Goal: Transaction & Acquisition: Purchase product/service

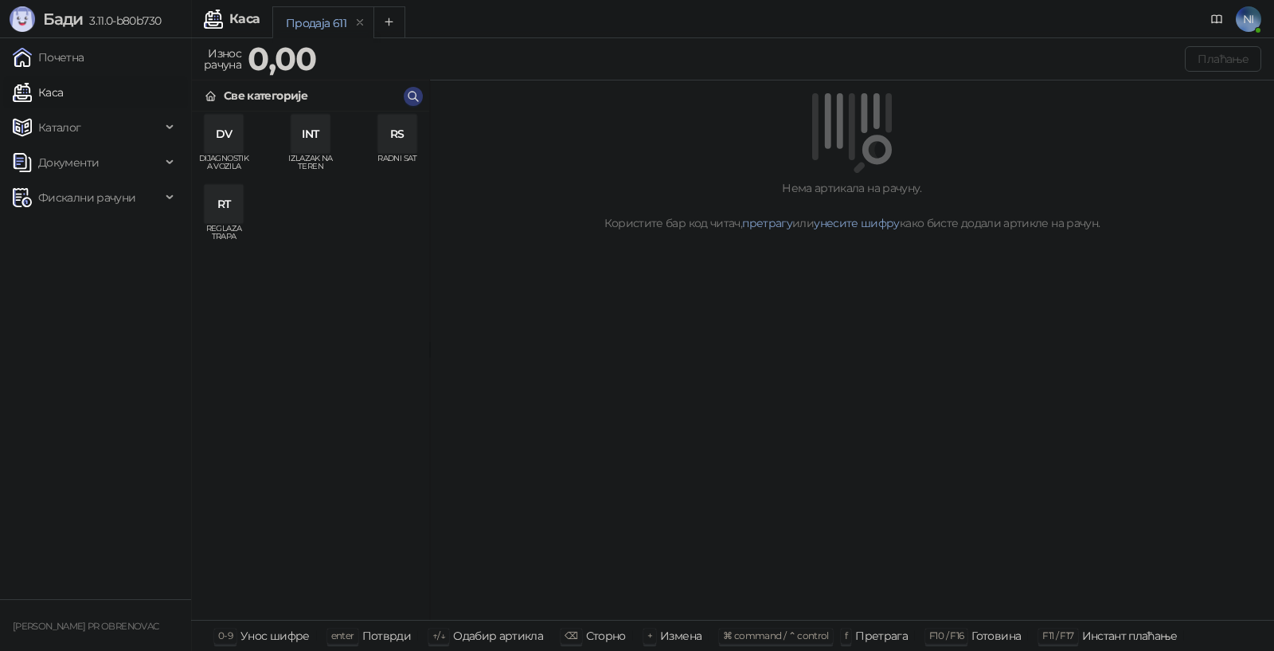
click at [401, 143] on div "RS" at bounding box center [397, 134] width 38 height 38
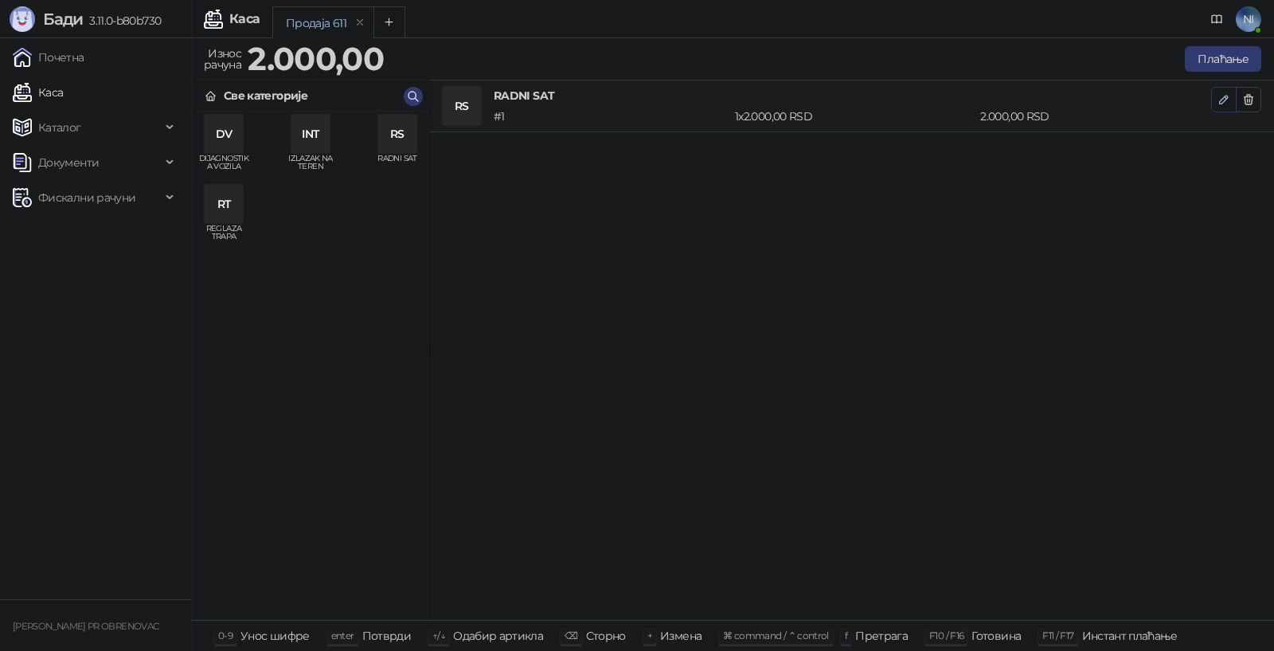
click at [1223, 92] on span "button" at bounding box center [1224, 99] width 13 height 15
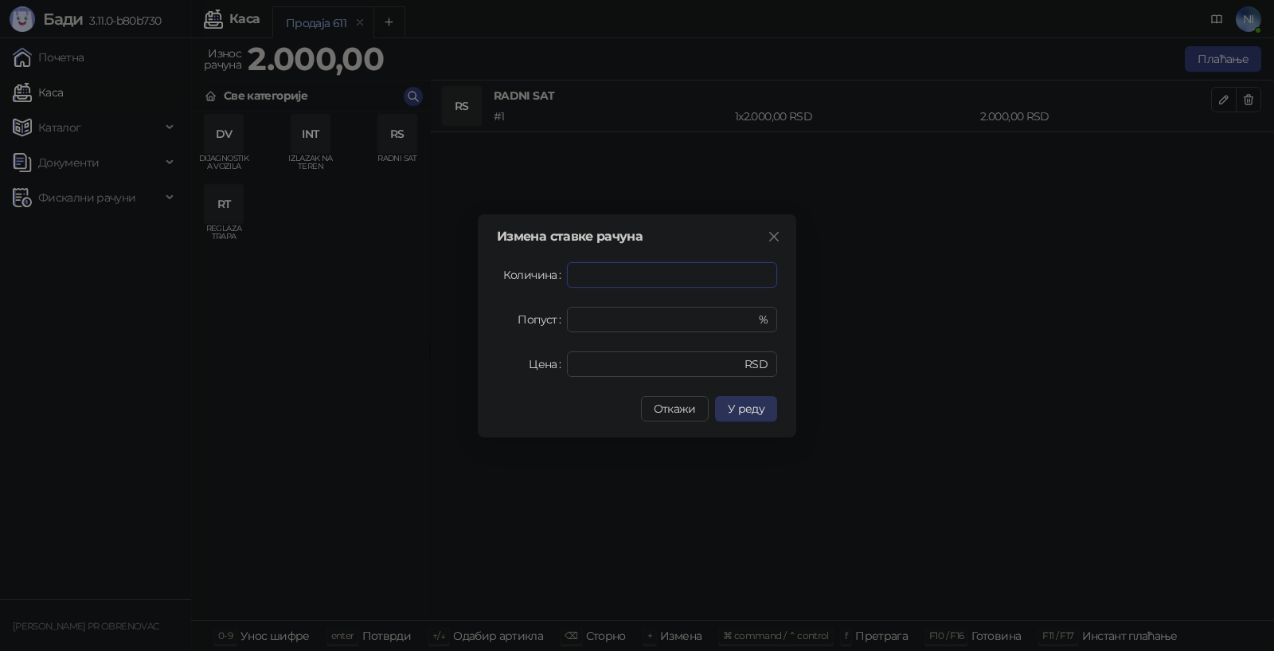
type input "*"
click at [765, 405] on button "У реду" at bounding box center [746, 408] width 62 height 25
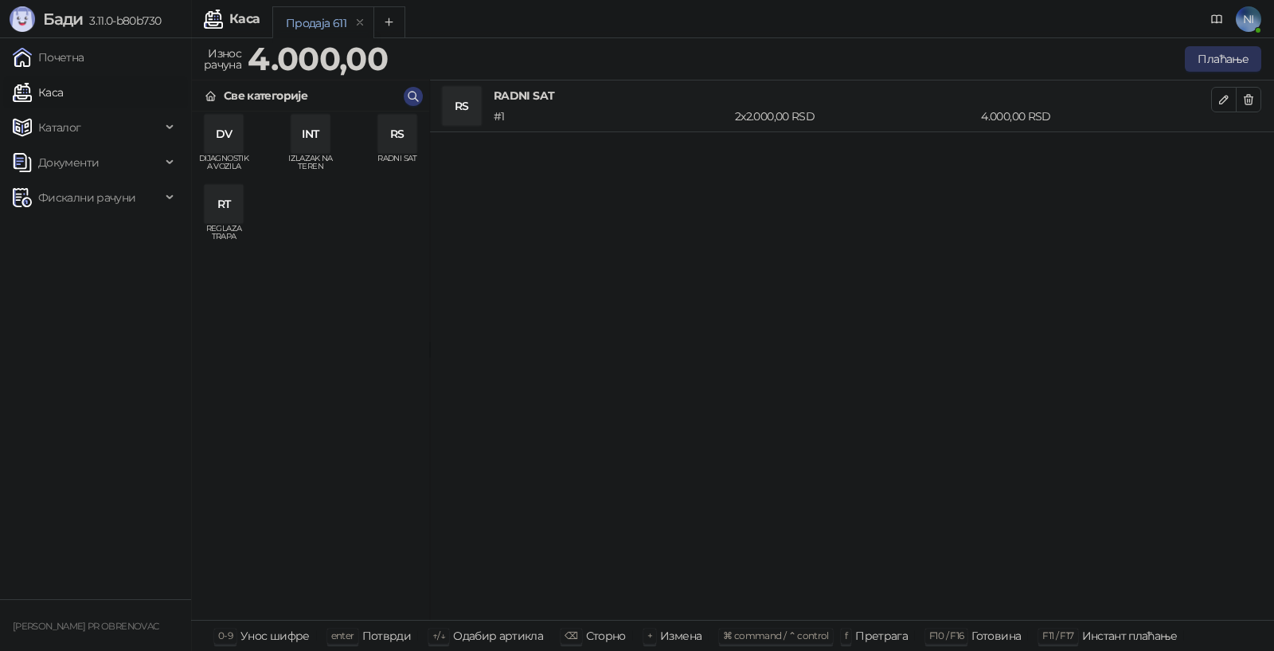
click at [1215, 56] on button "Плаћање" at bounding box center [1223, 58] width 76 height 25
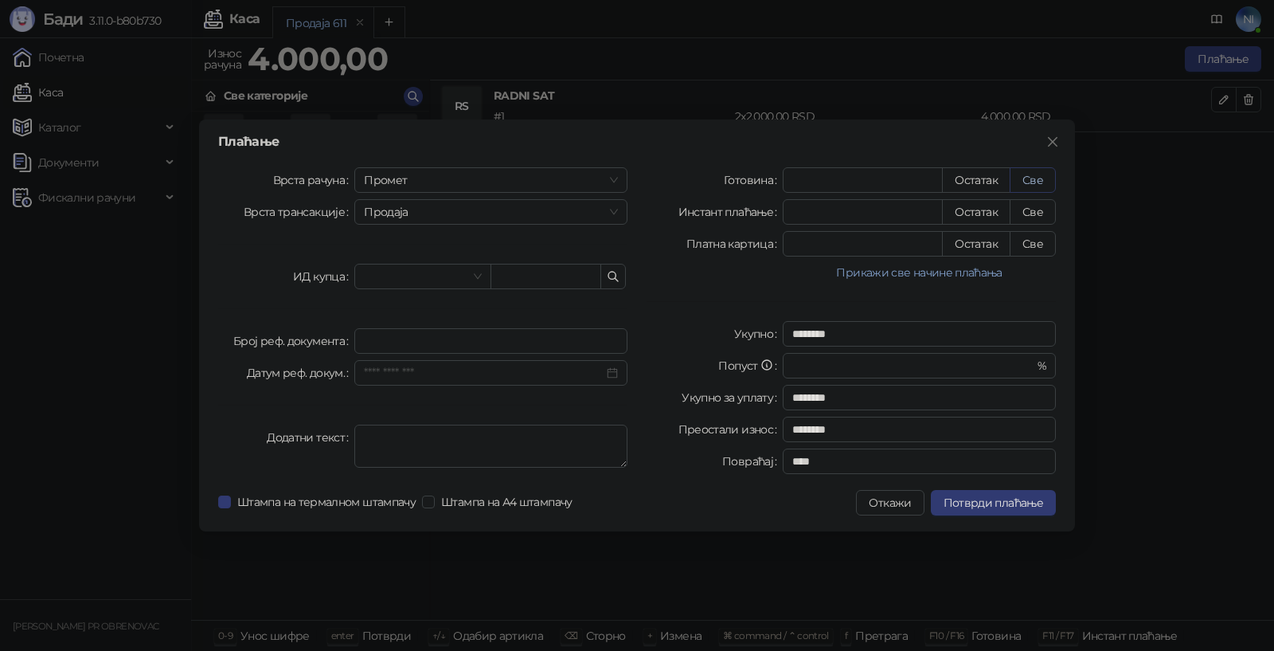
click at [1035, 178] on button "Све" at bounding box center [1033, 179] width 46 height 25
type input "****"
click at [995, 506] on span "Потврди плаћање" at bounding box center [994, 502] width 100 height 14
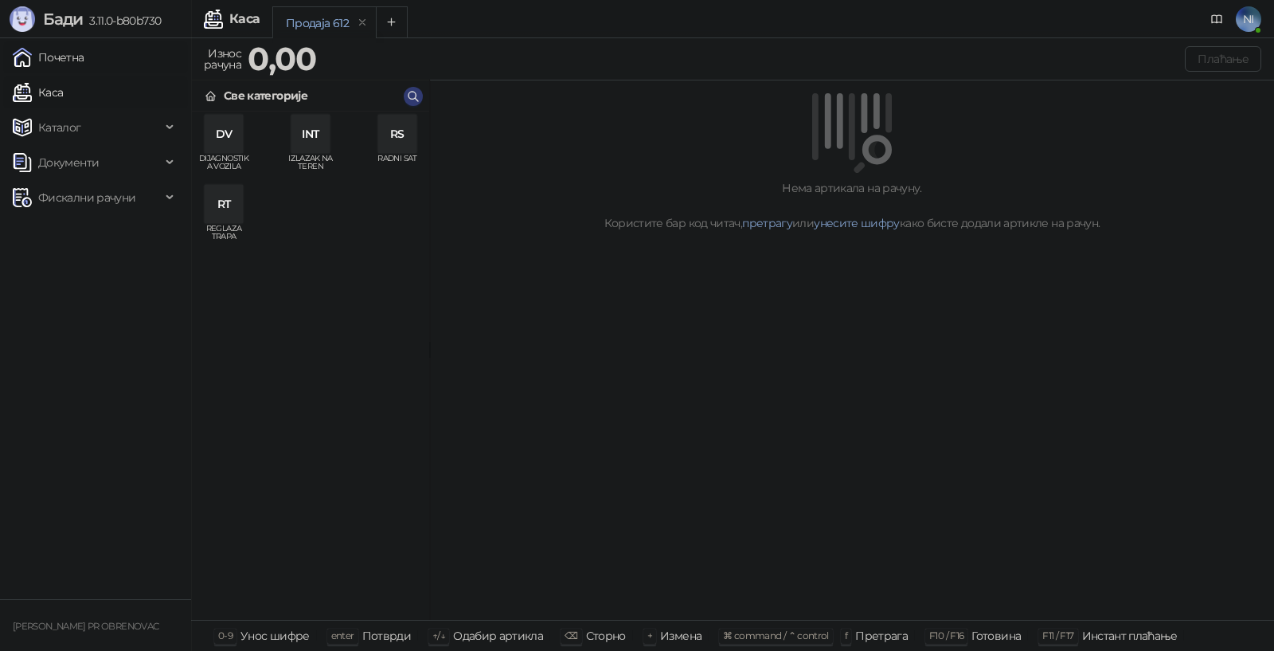
click at [84, 54] on link "Почетна" at bounding box center [49, 57] width 72 height 32
